Goal: Navigation & Orientation: Find specific page/section

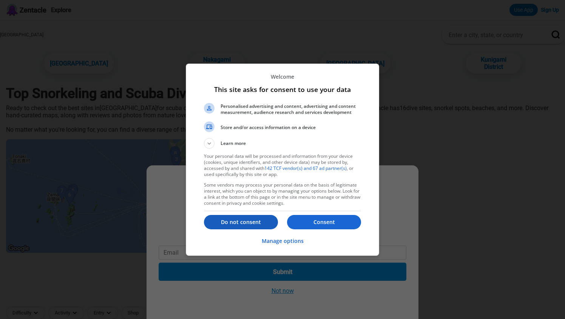
click at [242, 222] on p "Do not consent" at bounding box center [241, 222] width 74 height 8
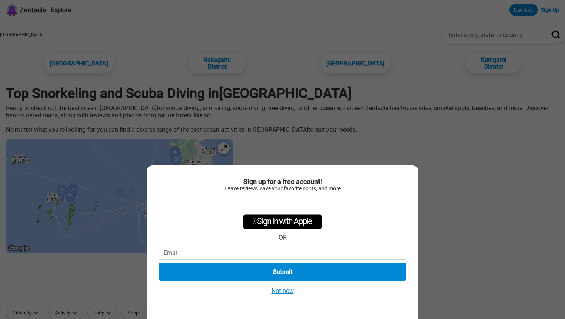
click at [281, 291] on button "Not now" at bounding box center [282, 290] width 27 height 8
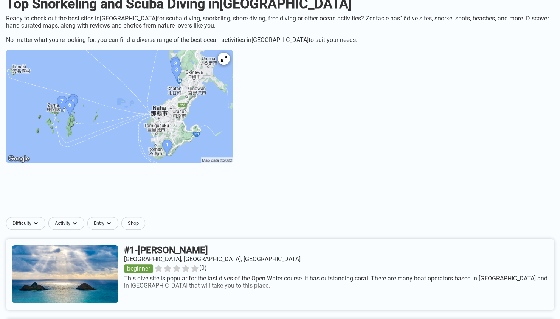
scroll to position [90, 0]
click at [144, 155] on img at bounding box center [119, 105] width 227 height 113
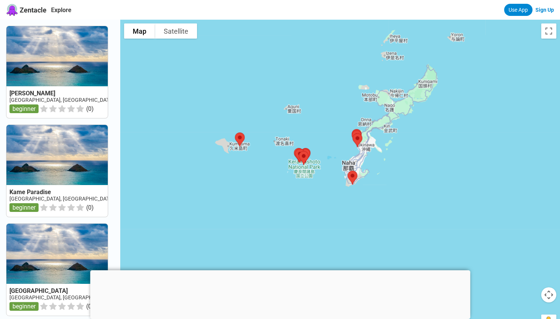
drag, startPoint x: 398, startPoint y: 225, endPoint x: 360, endPoint y: 211, distance: 41.1
click at [360, 211] on div at bounding box center [340, 179] width 440 height 319
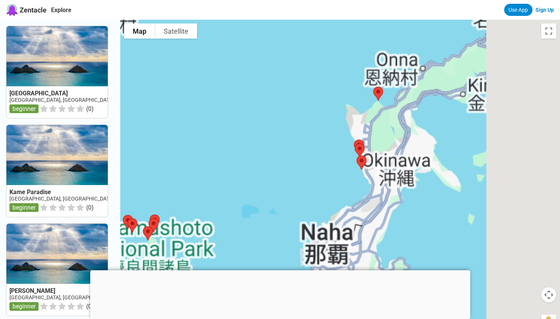
drag, startPoint x: 407, startPoint y: 193, endPoint x: 318, endPoint y: 246, distance: 104.0
click at [318, 246] on div at bounding box center [340, 179] width 440 height 319
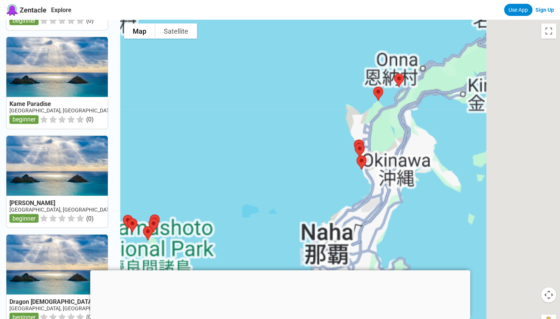
scroll to position [696, 0]
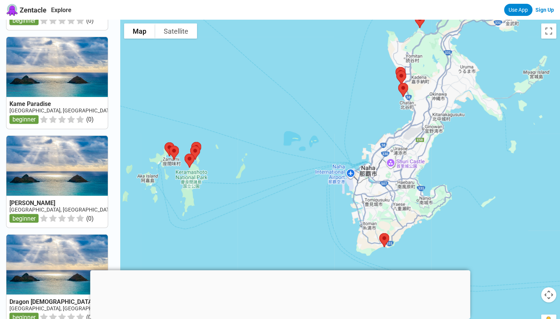
drag, startPoint x: 284, startPoint y: 212, endPoint x: 327, endPoint y: 138, distance: 86.2
click at [327, 138] on div at bounding box center [340, 179] width 440 height 319
